Goal: Task Accomplishment & Management: Manage account settings

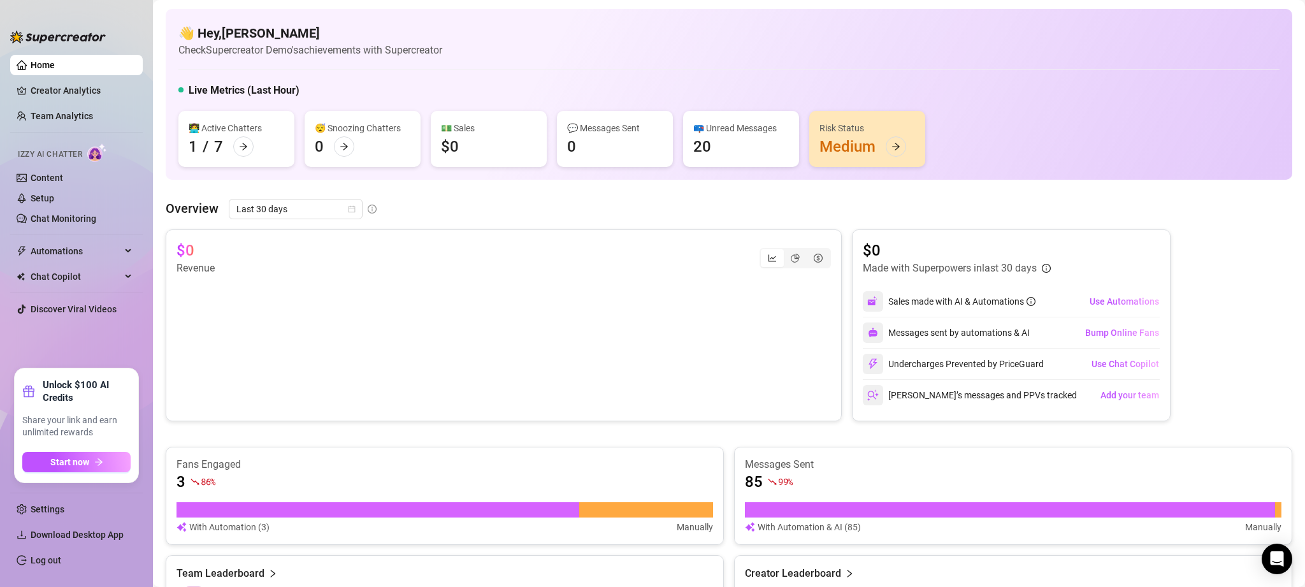
click at [45, 555] on link "Log out" at bounding box center [46, 560] width 31 height 10
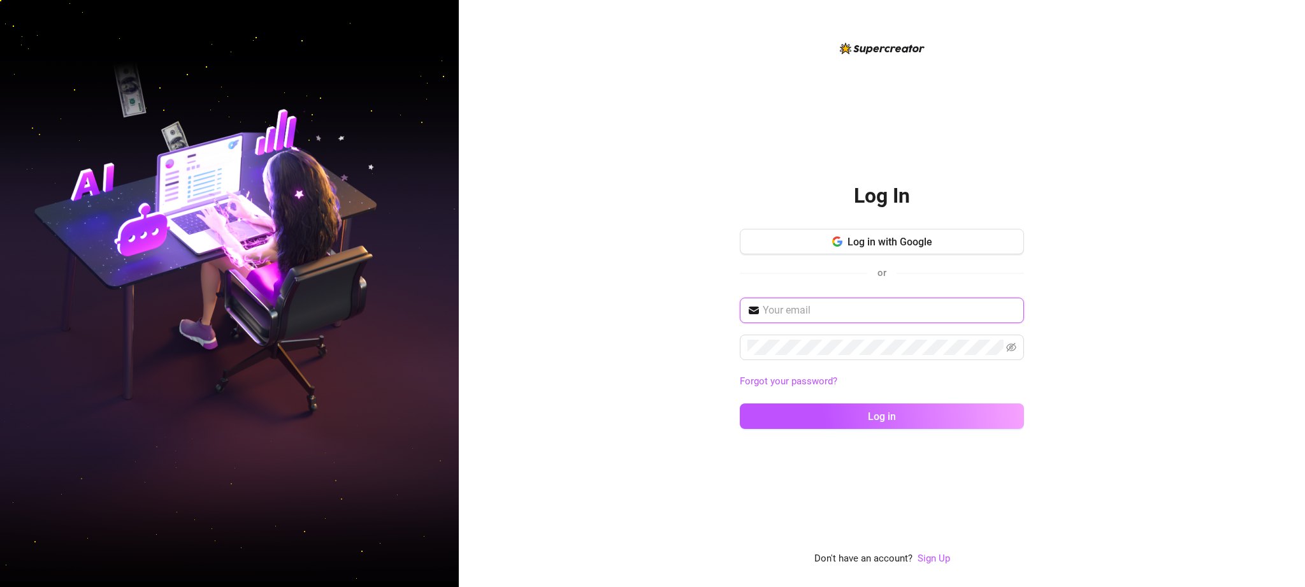
type input "[EMAIL_ADDRESS][DOMAIN_NAME]"
click at [903, 245] on span "Log in with Google" at bounding box center [890, 242] width 85 height 12
